Goal: Browse casually: Explore the website without a specific task or goal

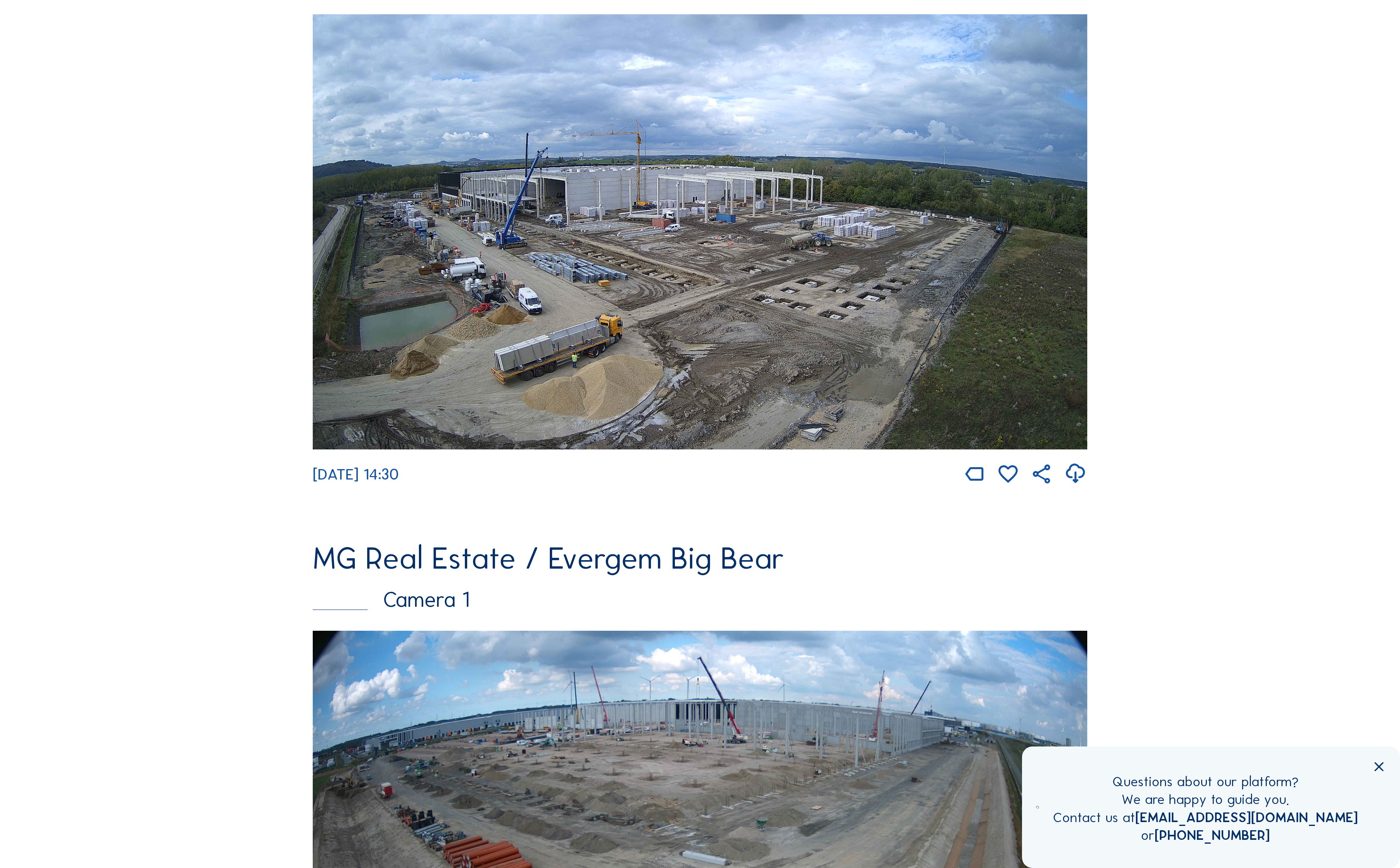
scroll to position [207, 0]
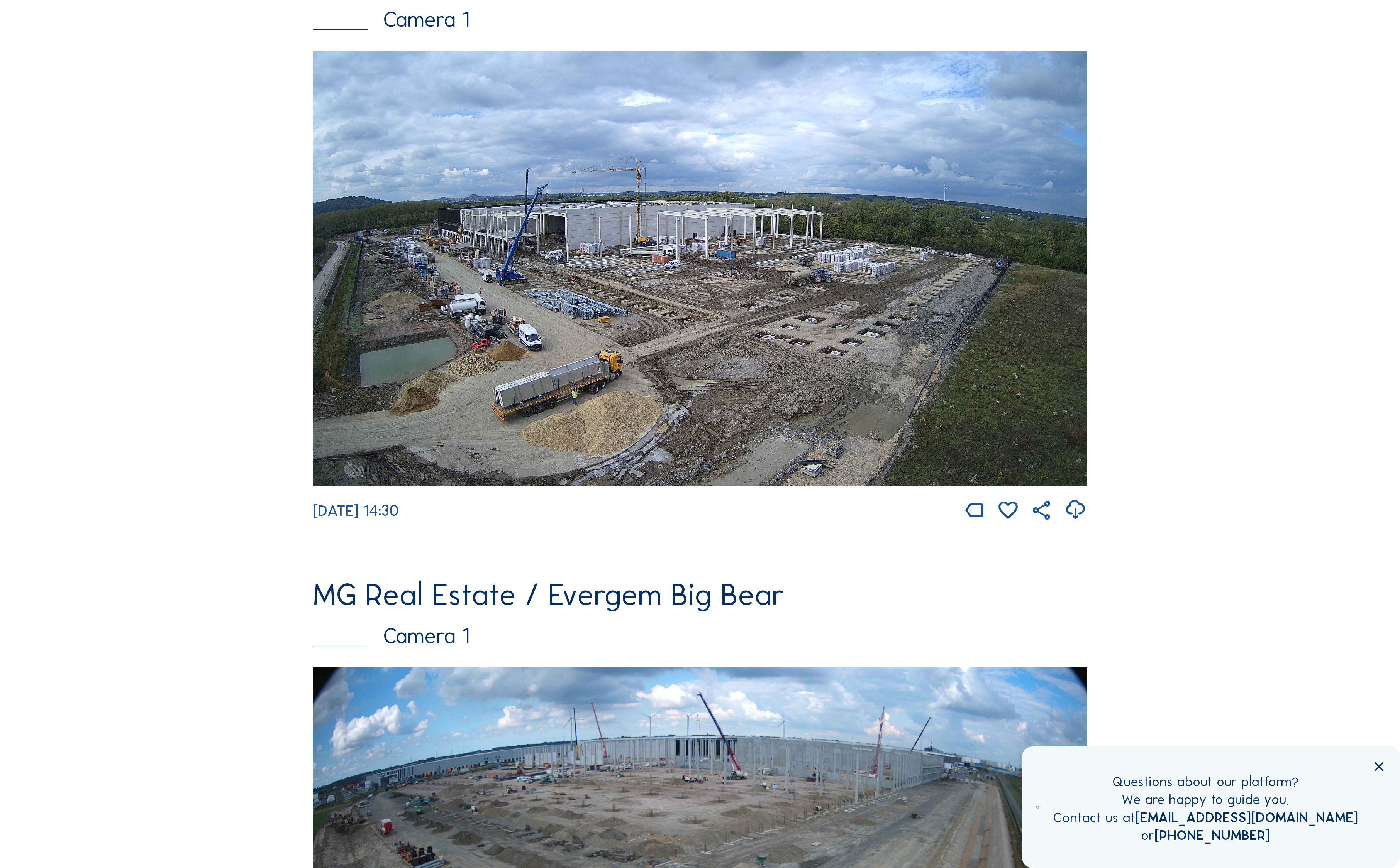
click at [488, 183] on img at bounding box center [699, 268] width 774 height 435
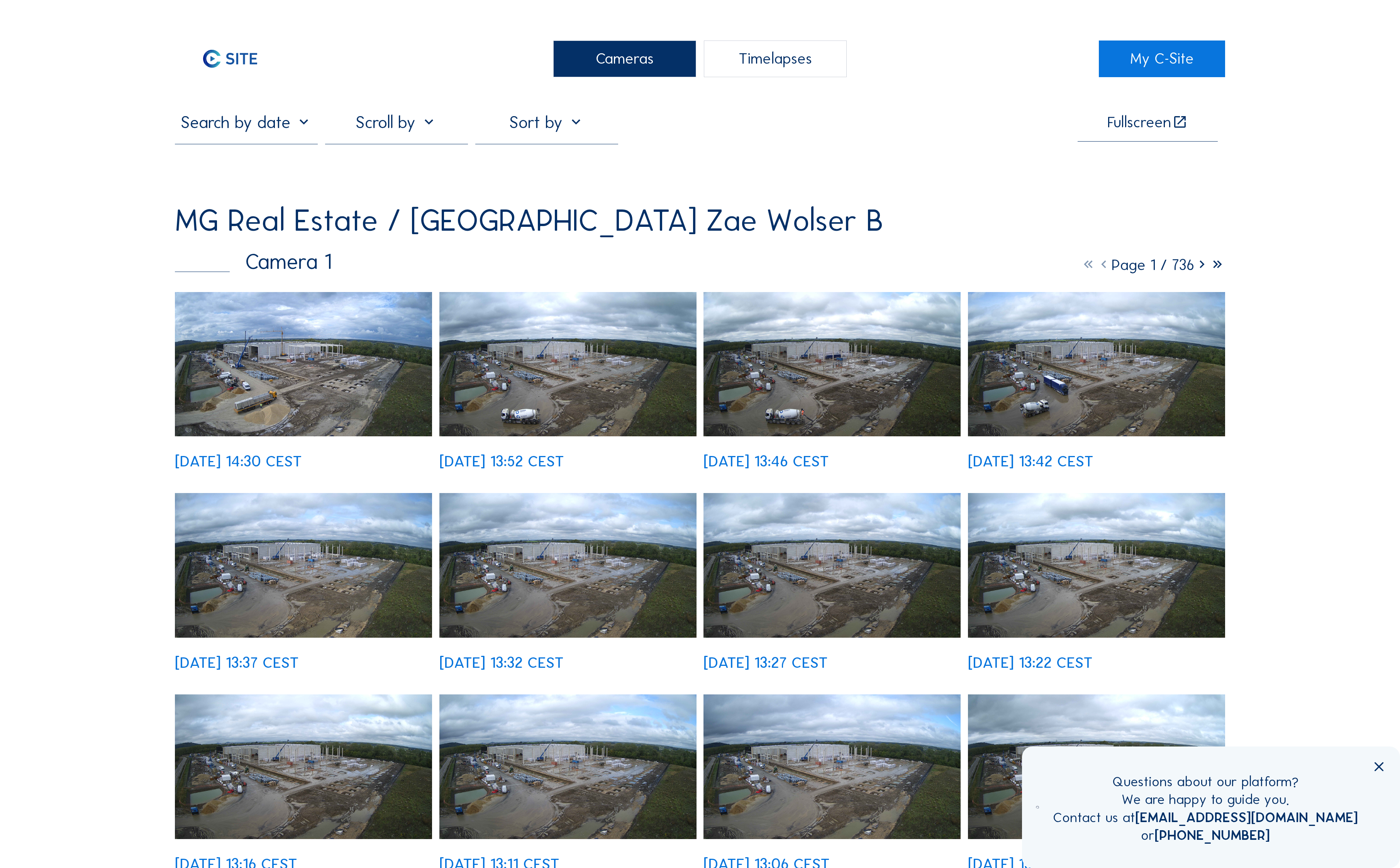
click at [323, 292] on img at bounding box center [303, 364] width 257 height 144
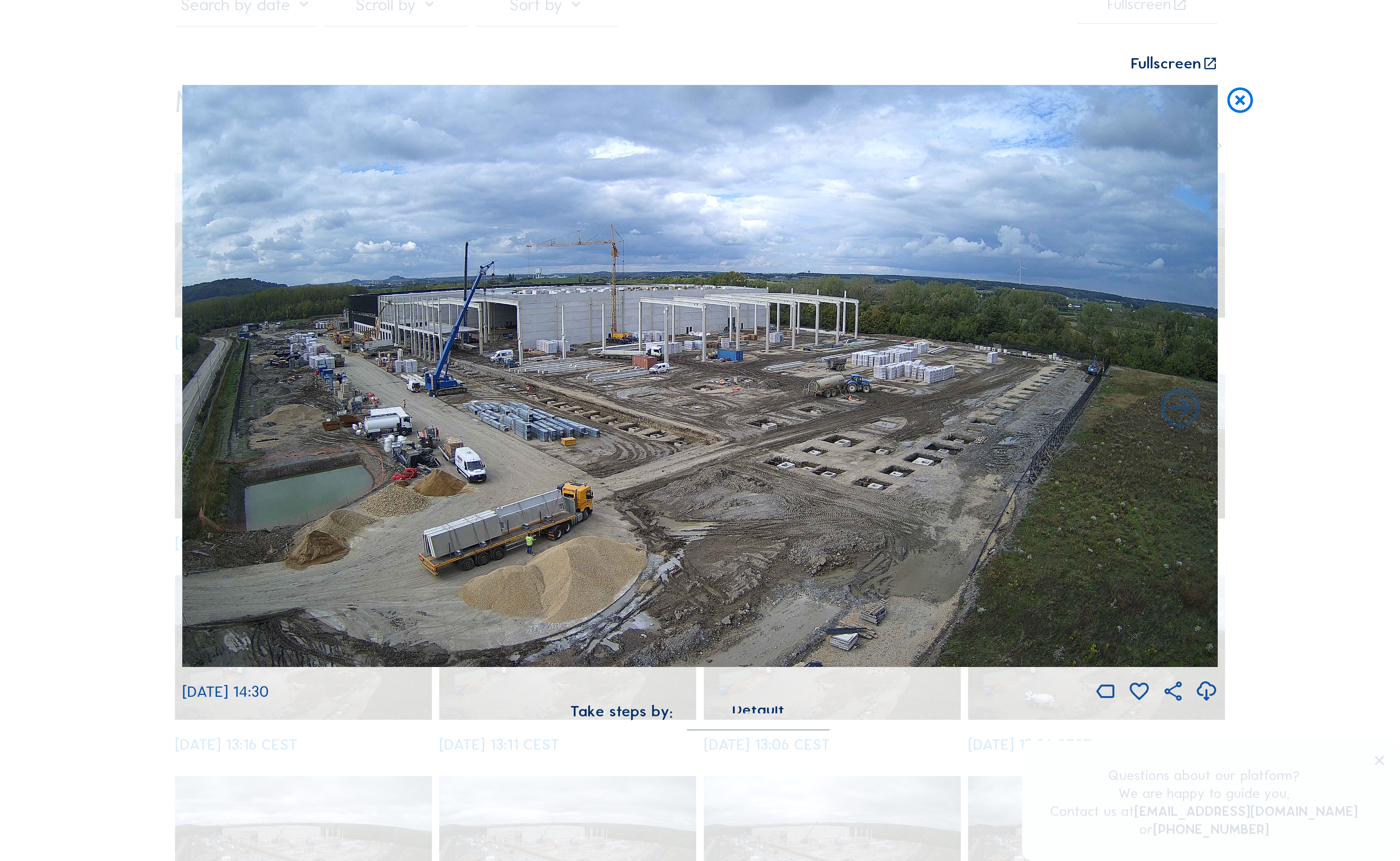
scroll to position [61, 0]
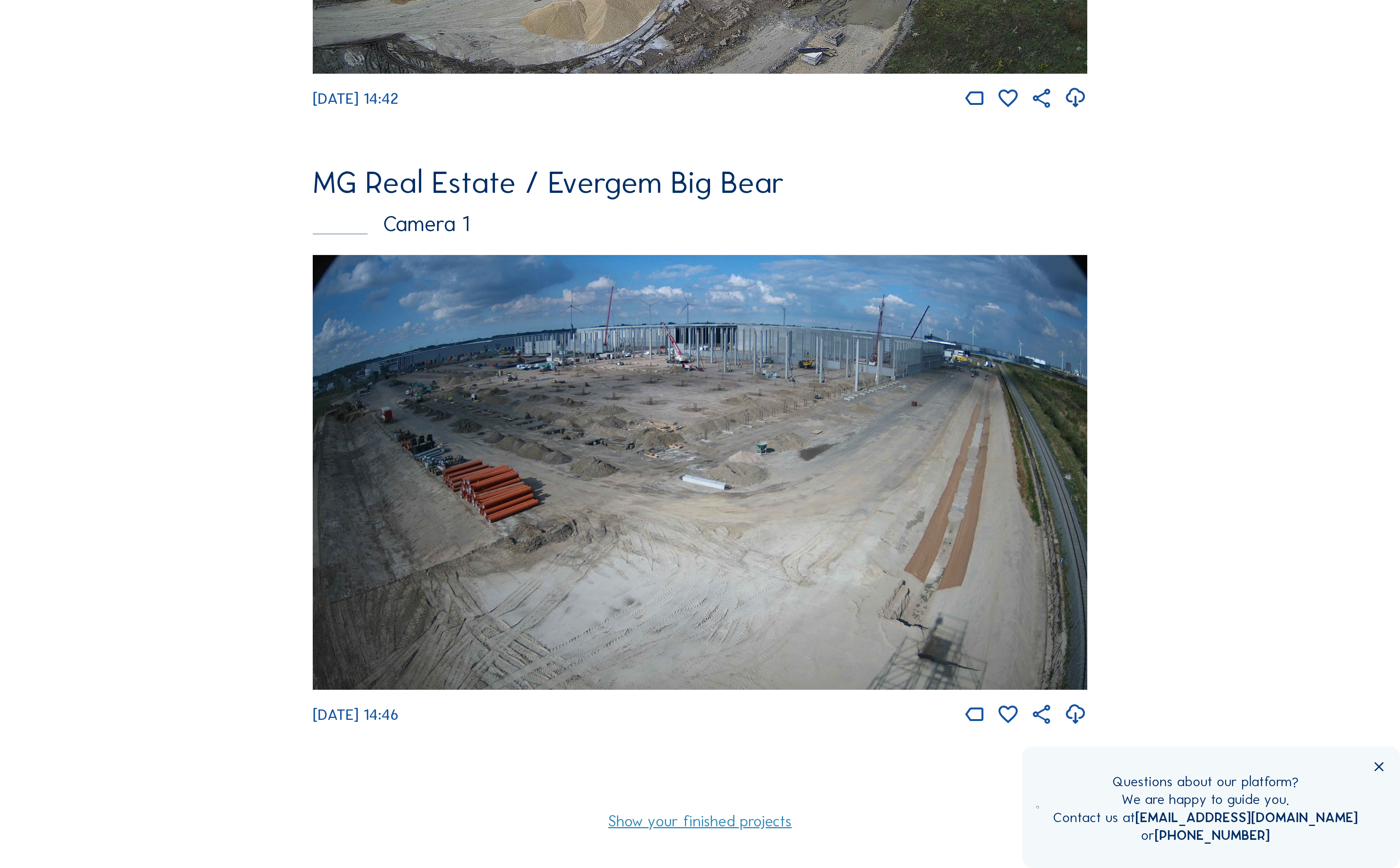
scroll to position [631, 0]
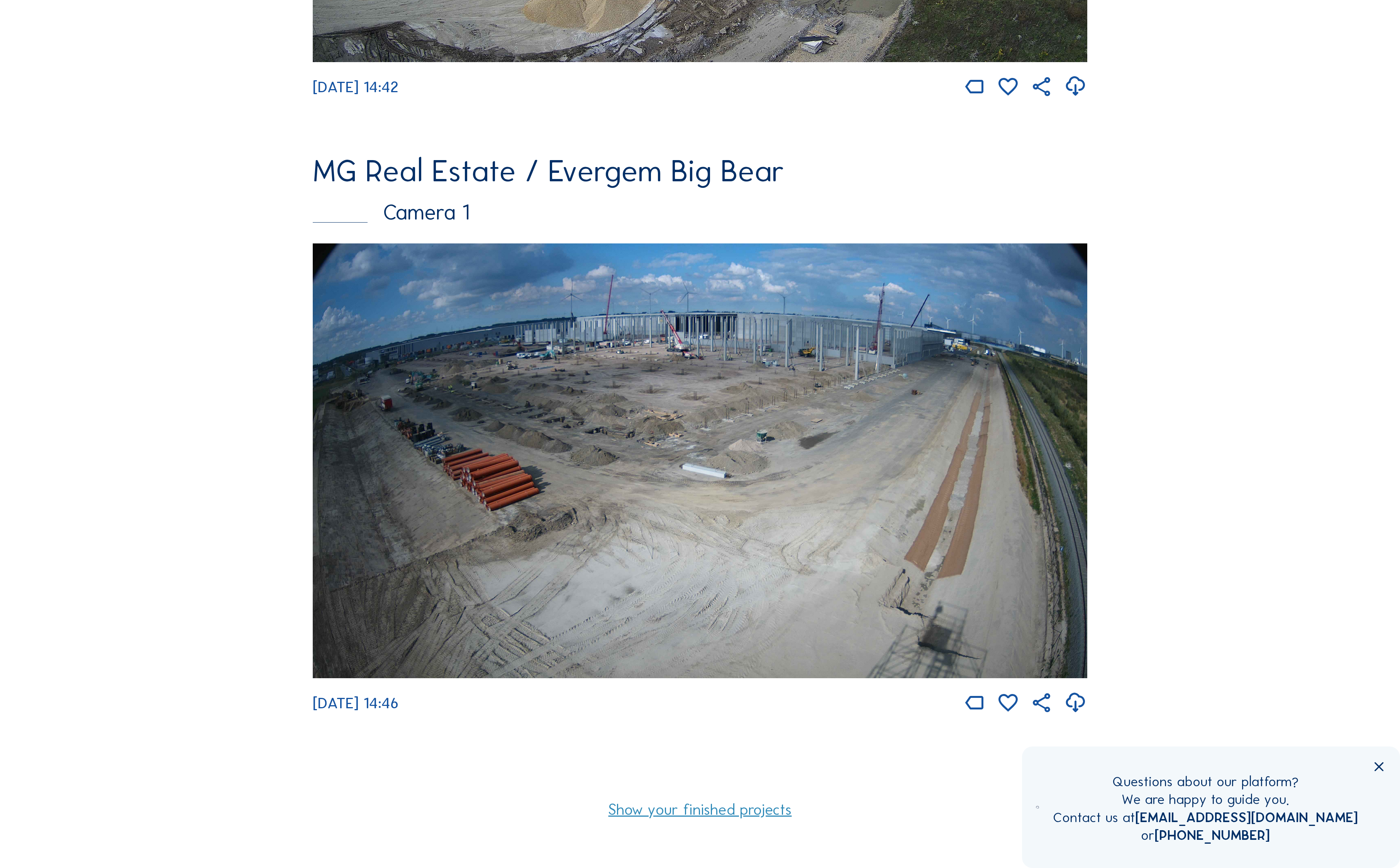
click at [719, 338] on img at bounding box center [699, 460] width 774 height 435
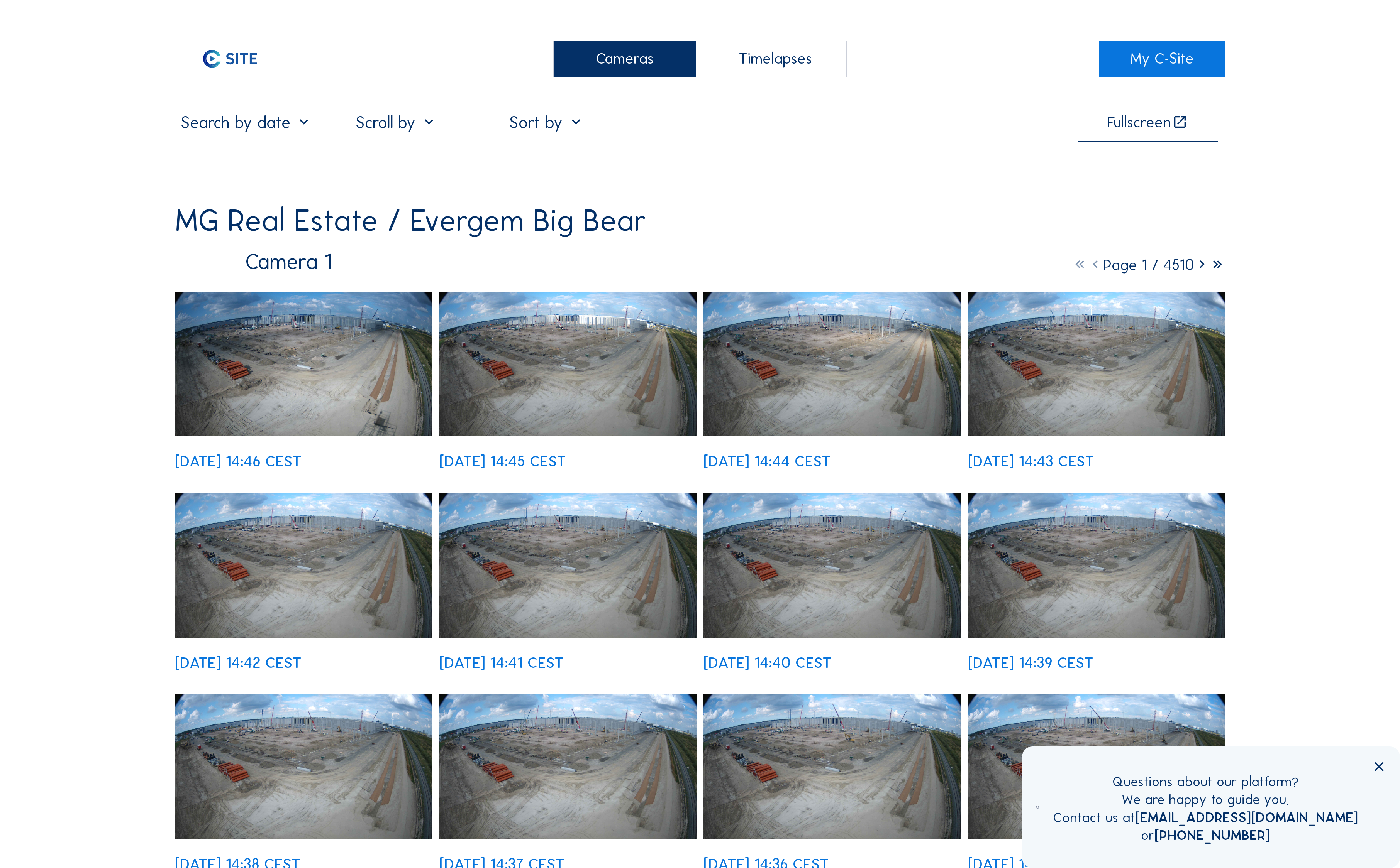
click at [295, 292] on img at bounding box center [303, 364] width 257 height 144
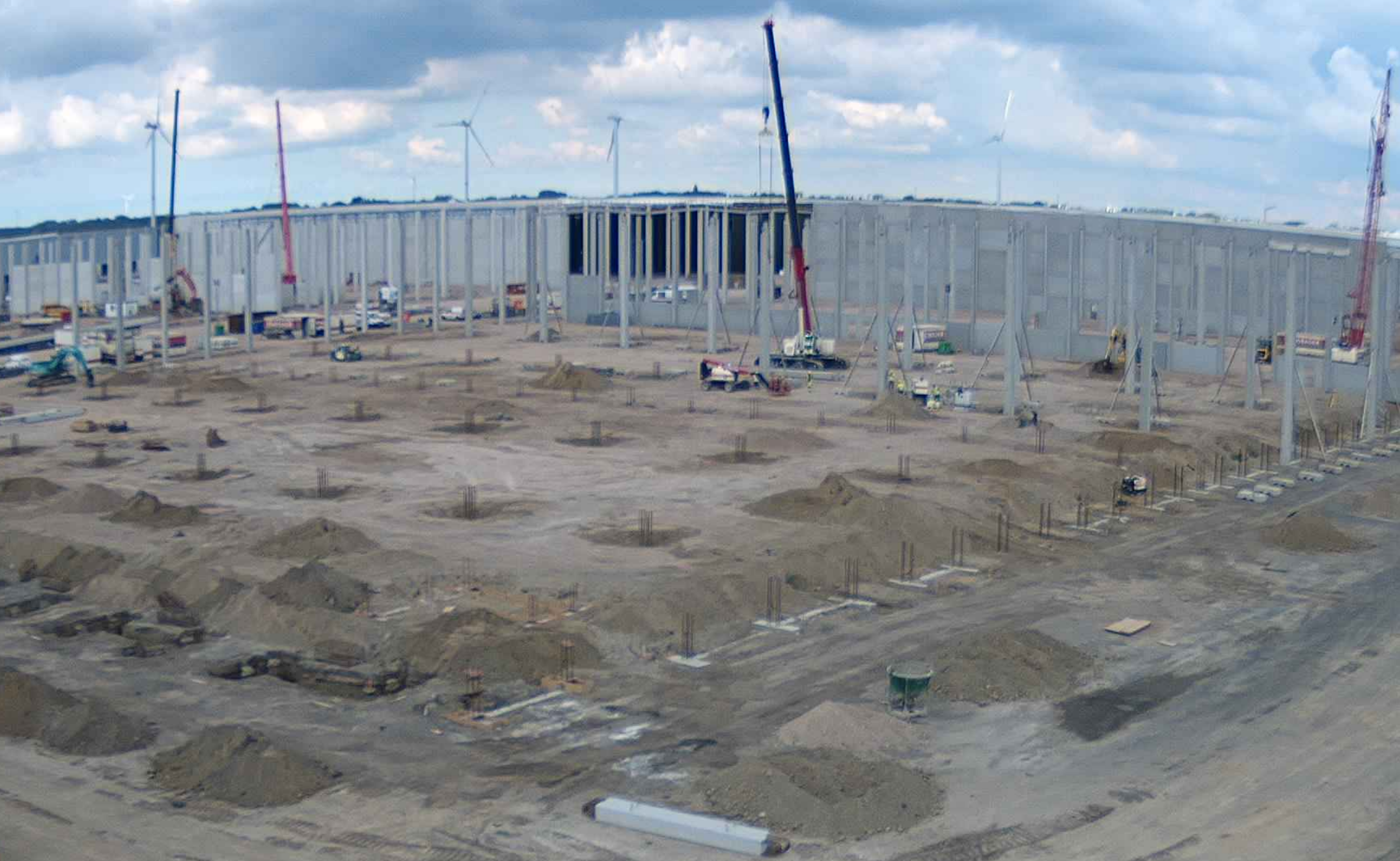
scroll to position [30, 0]
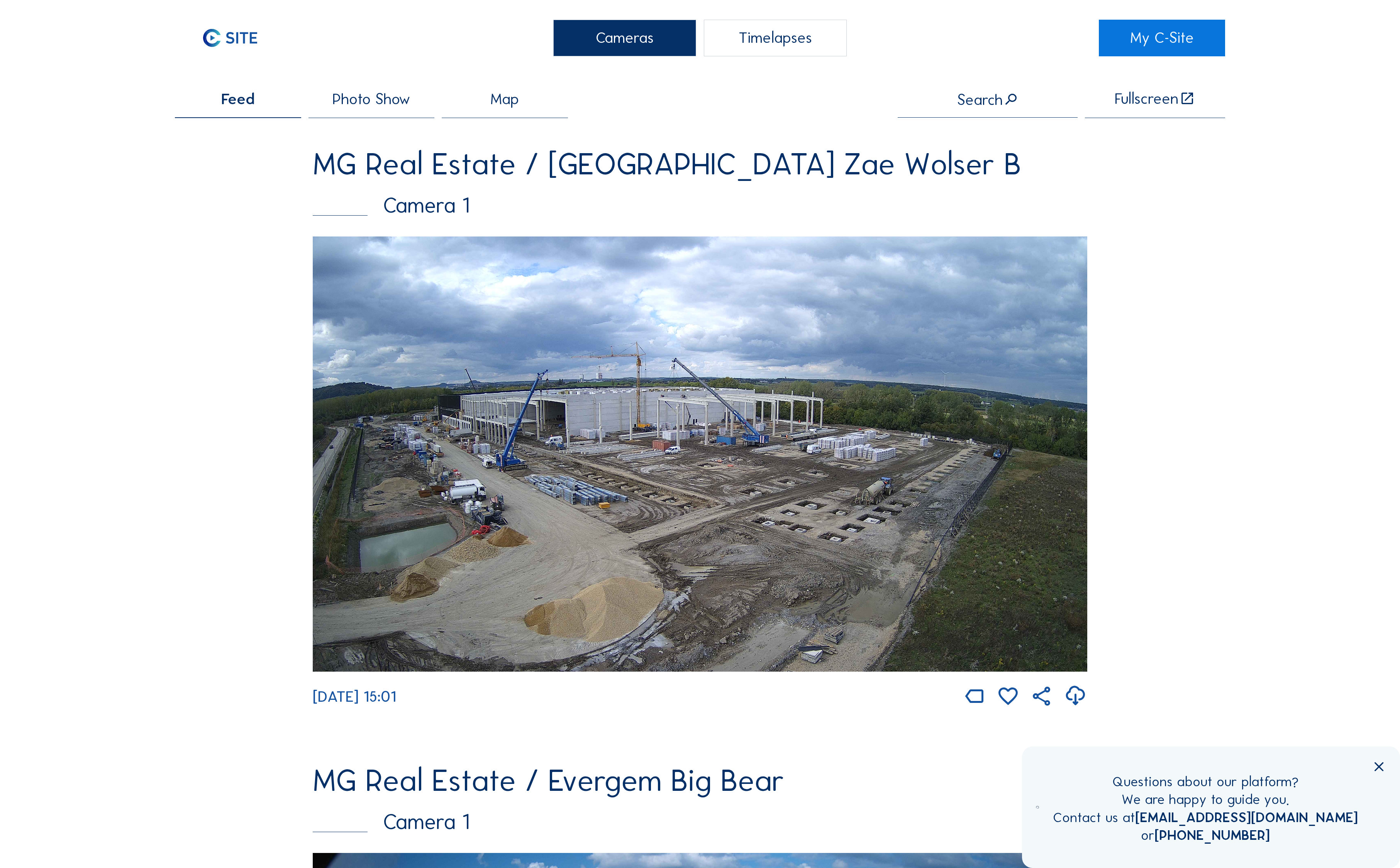
scroll to position [19, 0]
